Goal: Navigation & Orientation: Find specific page/section

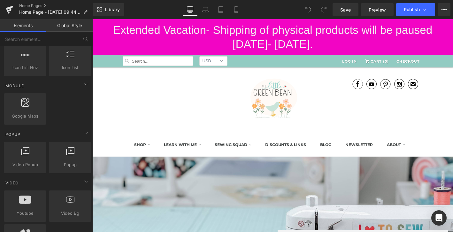
scroll to position [309, 0]
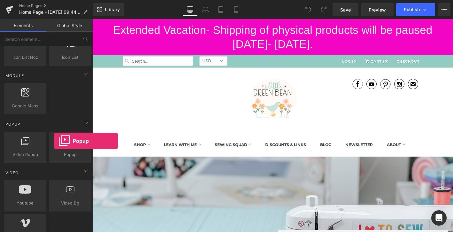
click at [54, 141] on div at bounding box center [70, 144] width 39 height 14
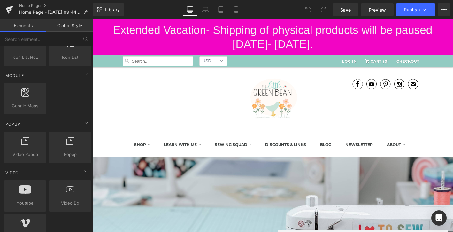
click at [54, 141] on div at bounding box center [70, 144] width 39 height 14
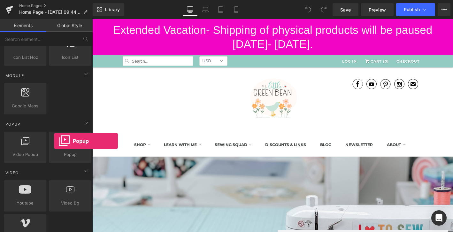
click at [54, 141] on div at bounding box center [70, 144] width 39 height 14
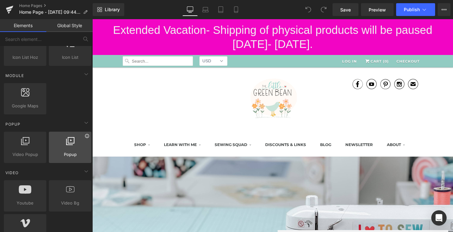
click at [85, 137] on icon at bounding box center [87, 135] width 5 height 5
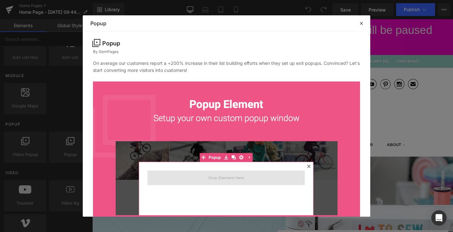
scroll to position [57, 0]
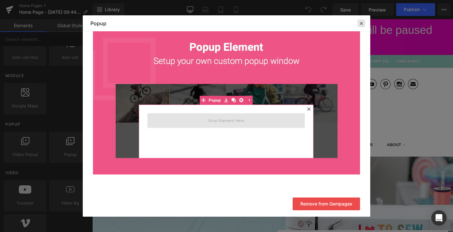
click at [361, 23] on icon at bounding box center [361, 23] width 6 height 6
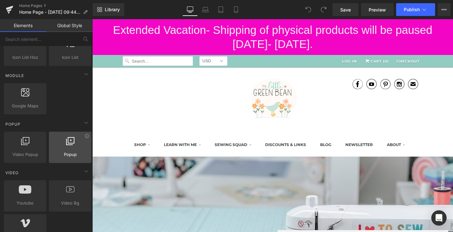
click at [75, 154] on span "Popup" at bounding box center [70, 154] width 39 height 7
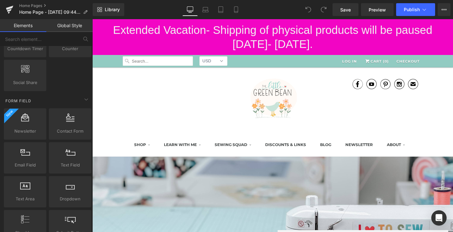
scroll to position [670, 0]
